Goal: Task Accomplishment & Management: Manage account settings

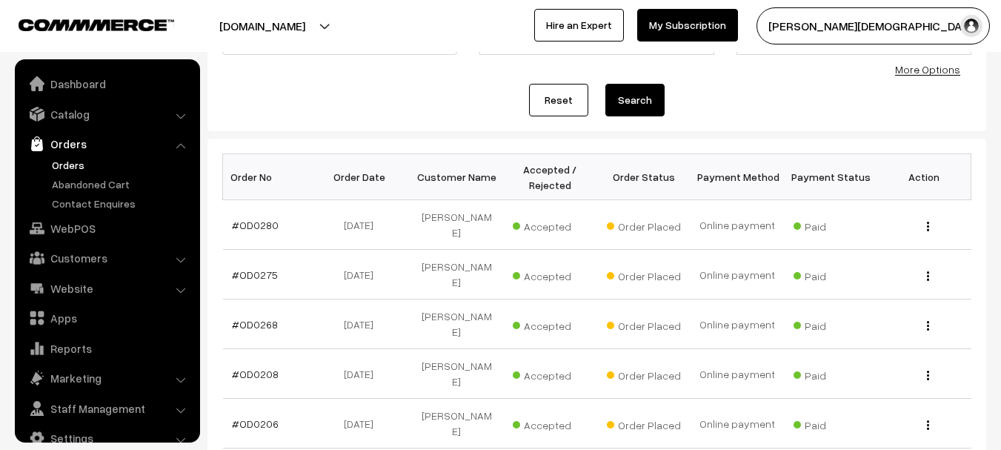
scroll to position [148, 0]
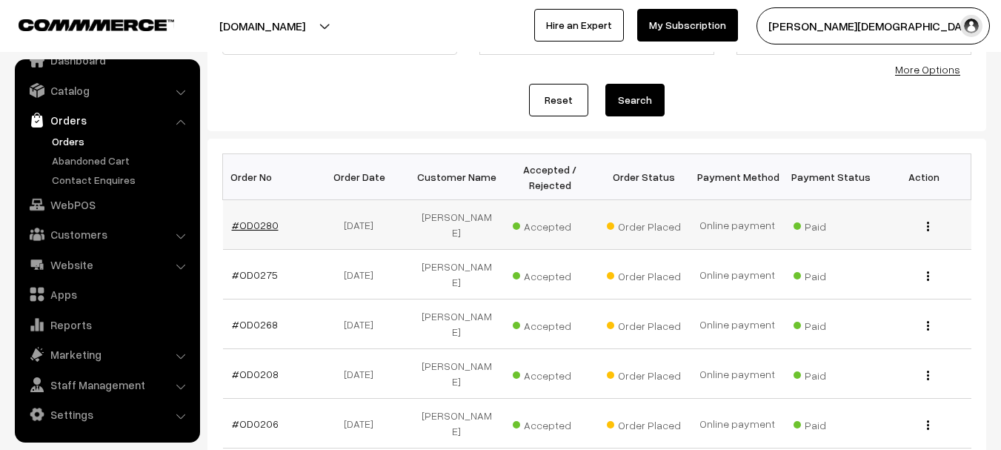
click at [273, 226] on td "#OD0280" at bounding box center [269, 225] width 93 height 50
click at [253, 224] on link "#OD0280" at bounding box center [255, 224] width 47 height 13
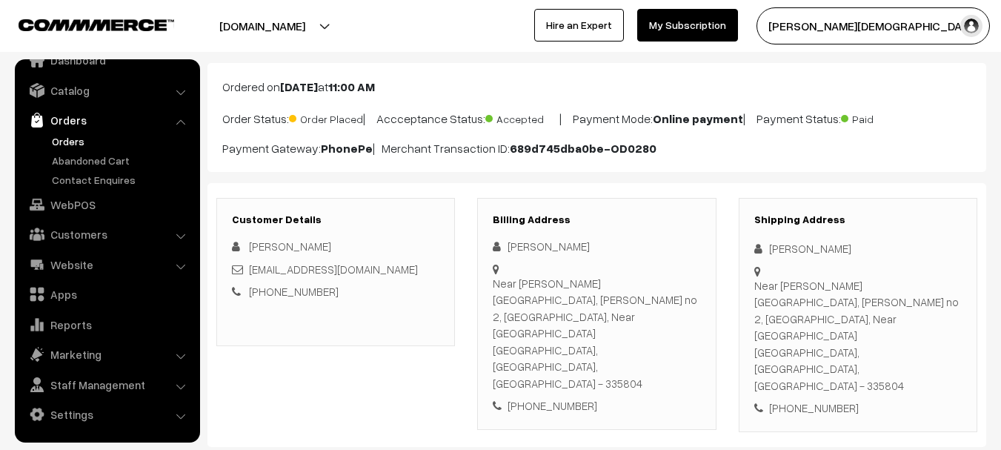
scroll to position [74, 0]
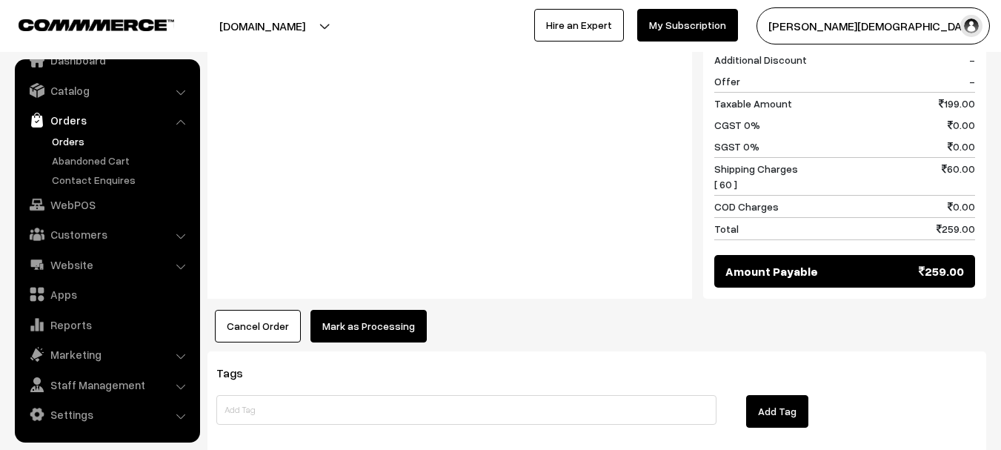
scroll to position [814, 0]
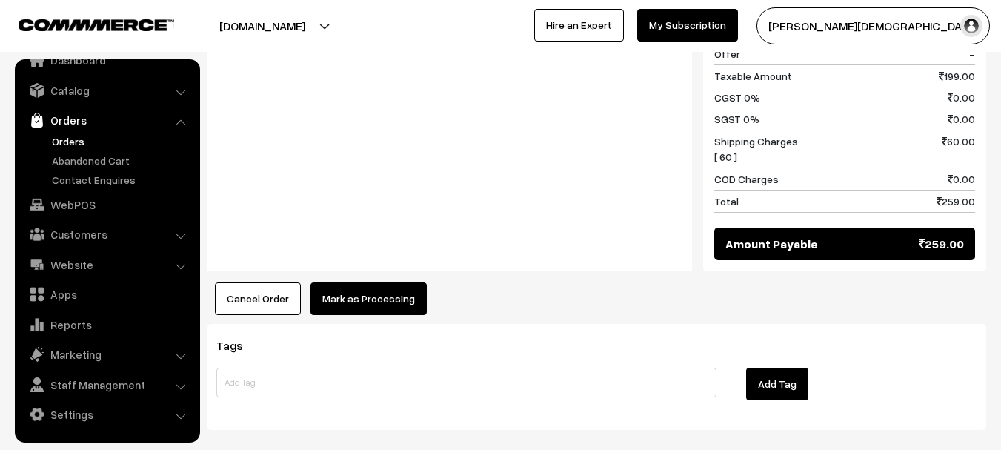
drag, startPoint x: 243, startPoint y: 224, endPoint x: 561, endPoint y: 238, distance: 318.0
click at [244, 282] on button "Cancel Order" at bounding box center [258, 298] width 86 height 33
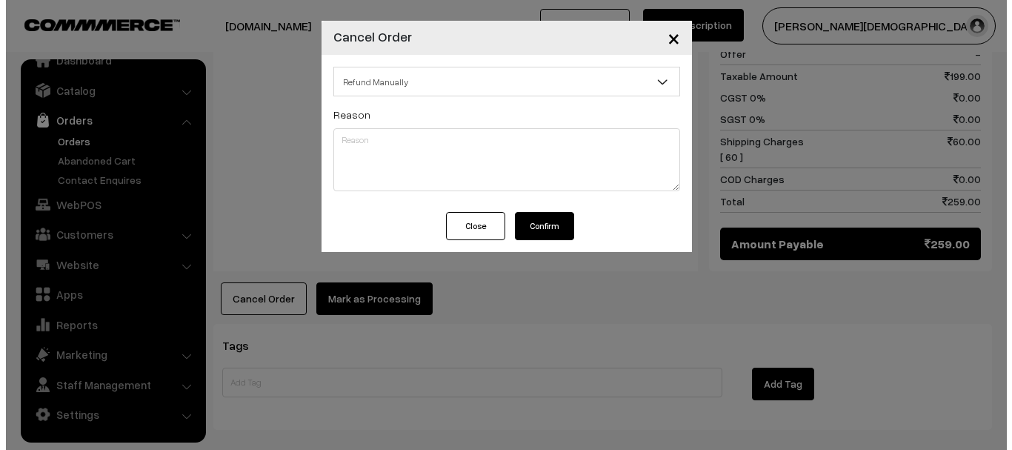
scroll to position [815, 0]
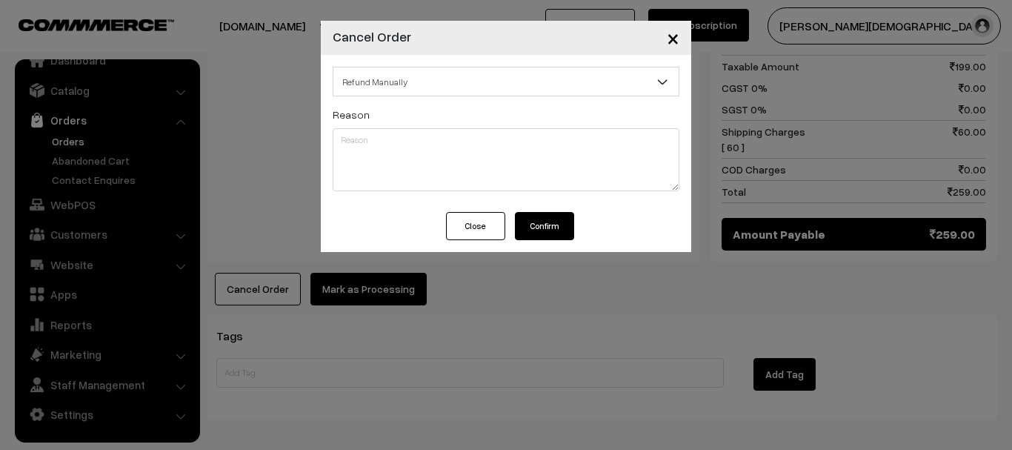
click at [401, 95] on span "Refund Manually" at bounding box center [506, 82] width 347 height 30
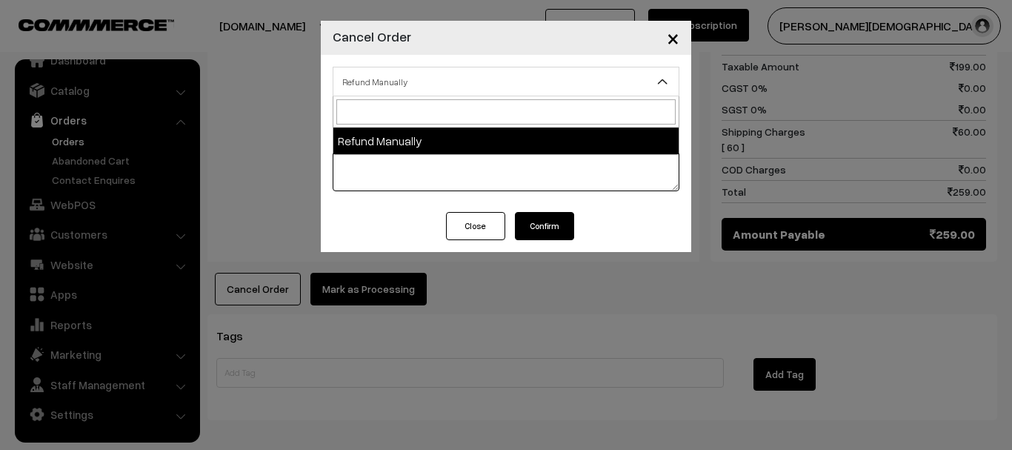
click at [408, 171] on textarea at bounding box center [506, 159] width 347 height 63
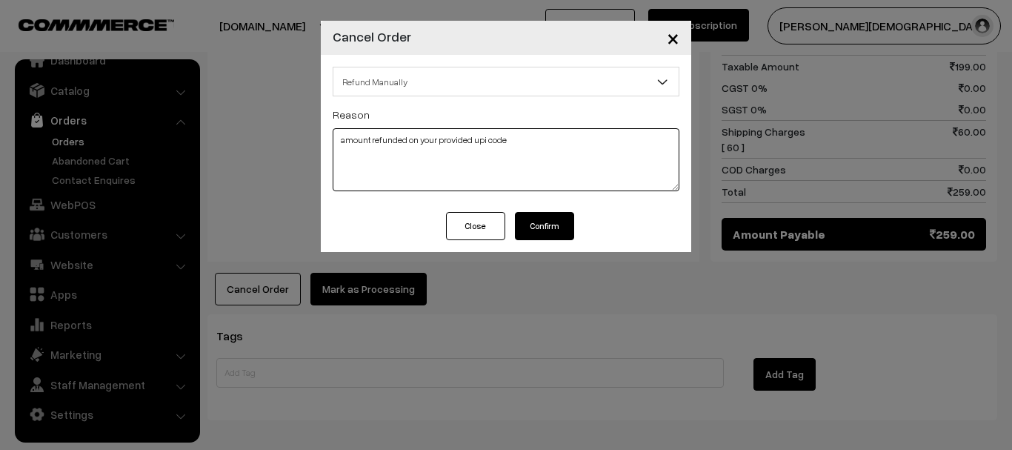
type textarea "amount refunded on your provided upi code"
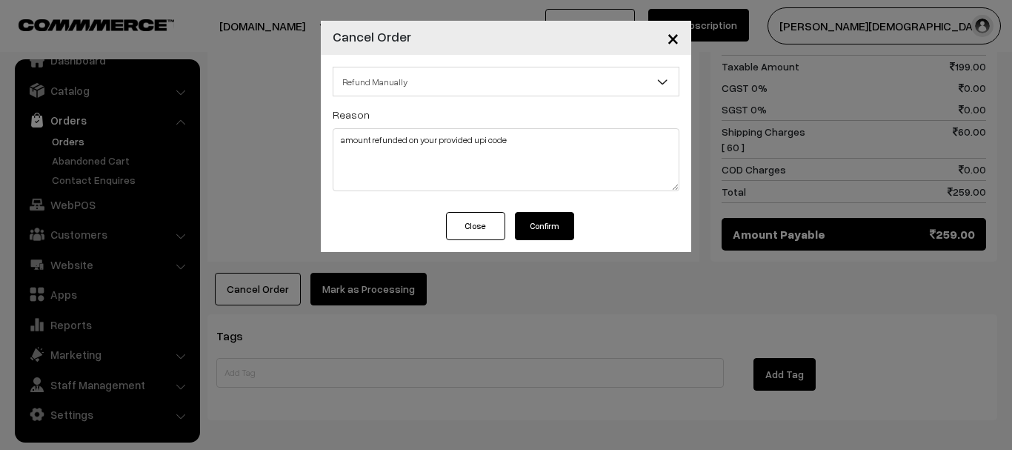
click at [548, 220] on button "Confirm" at bounding box center [544, 226] width 59 height 28
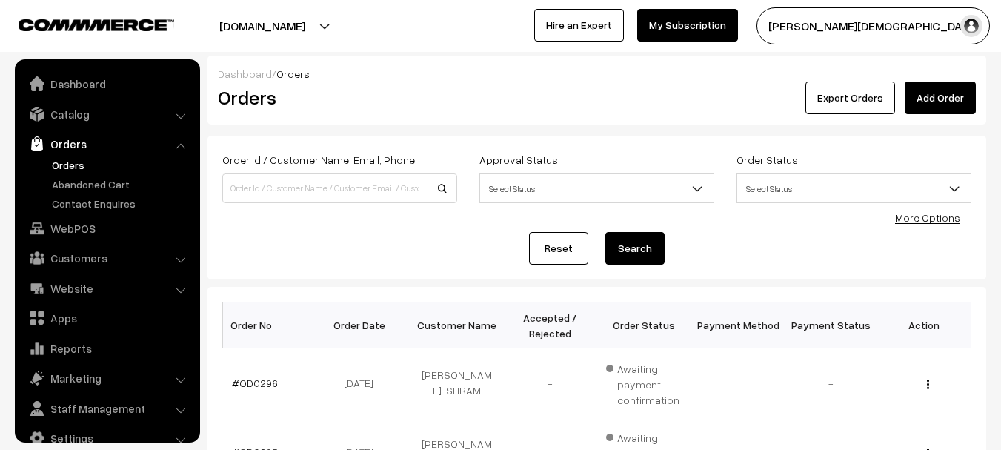
scroll to position [24, 0]
